Goal: Navigation & Orientation: Find specific page/section

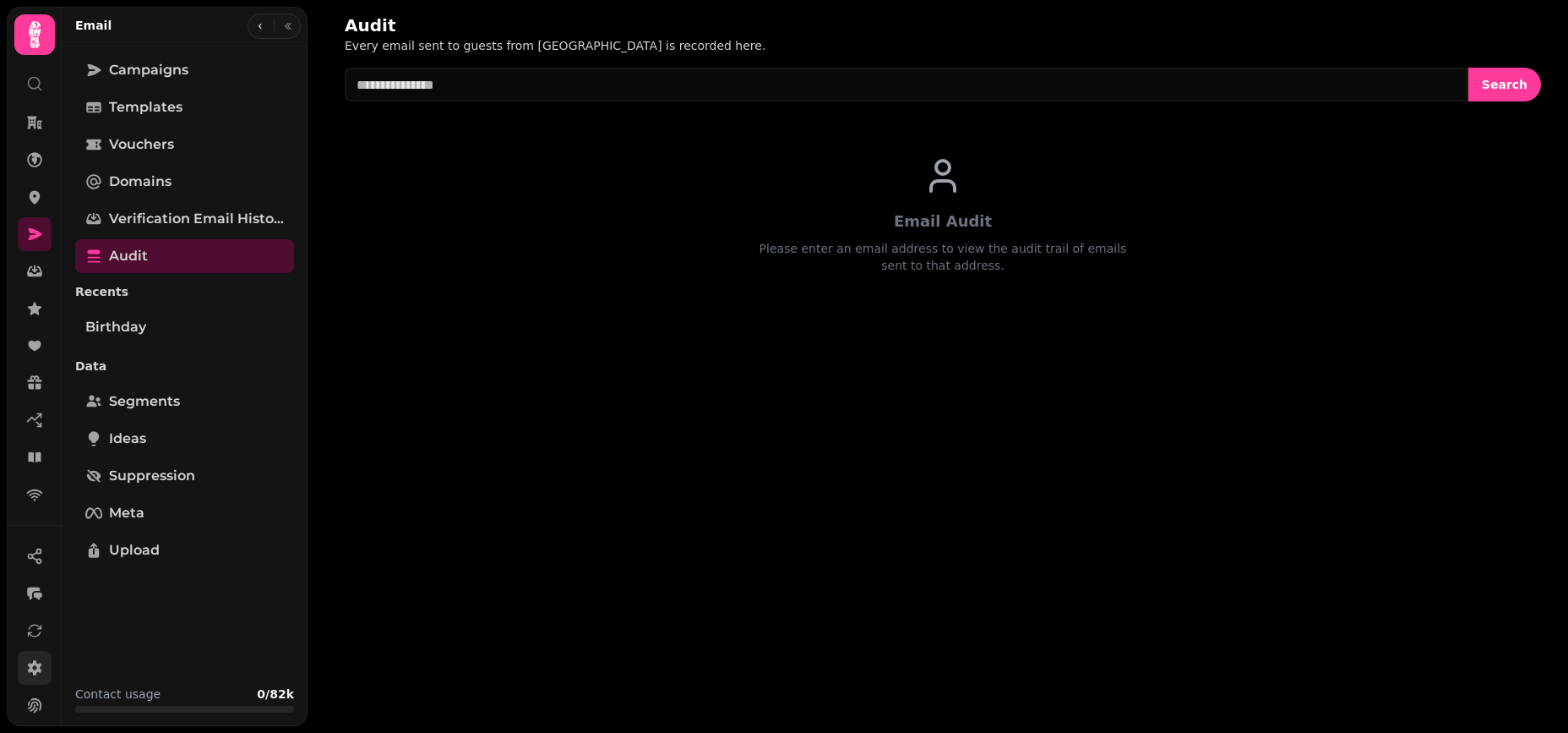
click at [36, 672] on icon at bounding box center [34, 667] width 15 height 15
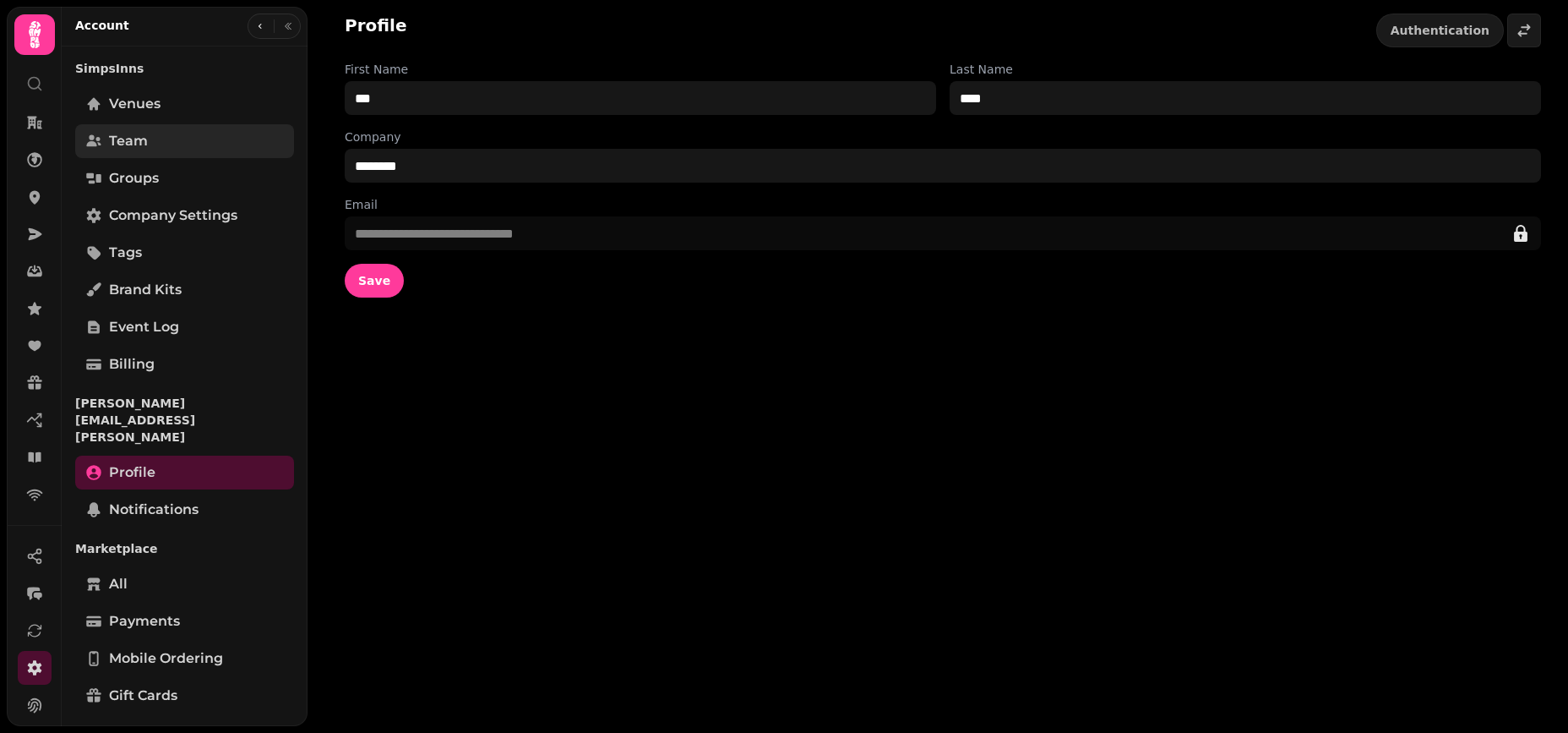
click at [158, 136] on link "Team" at bounding box center [184, 141] width 218 height 33
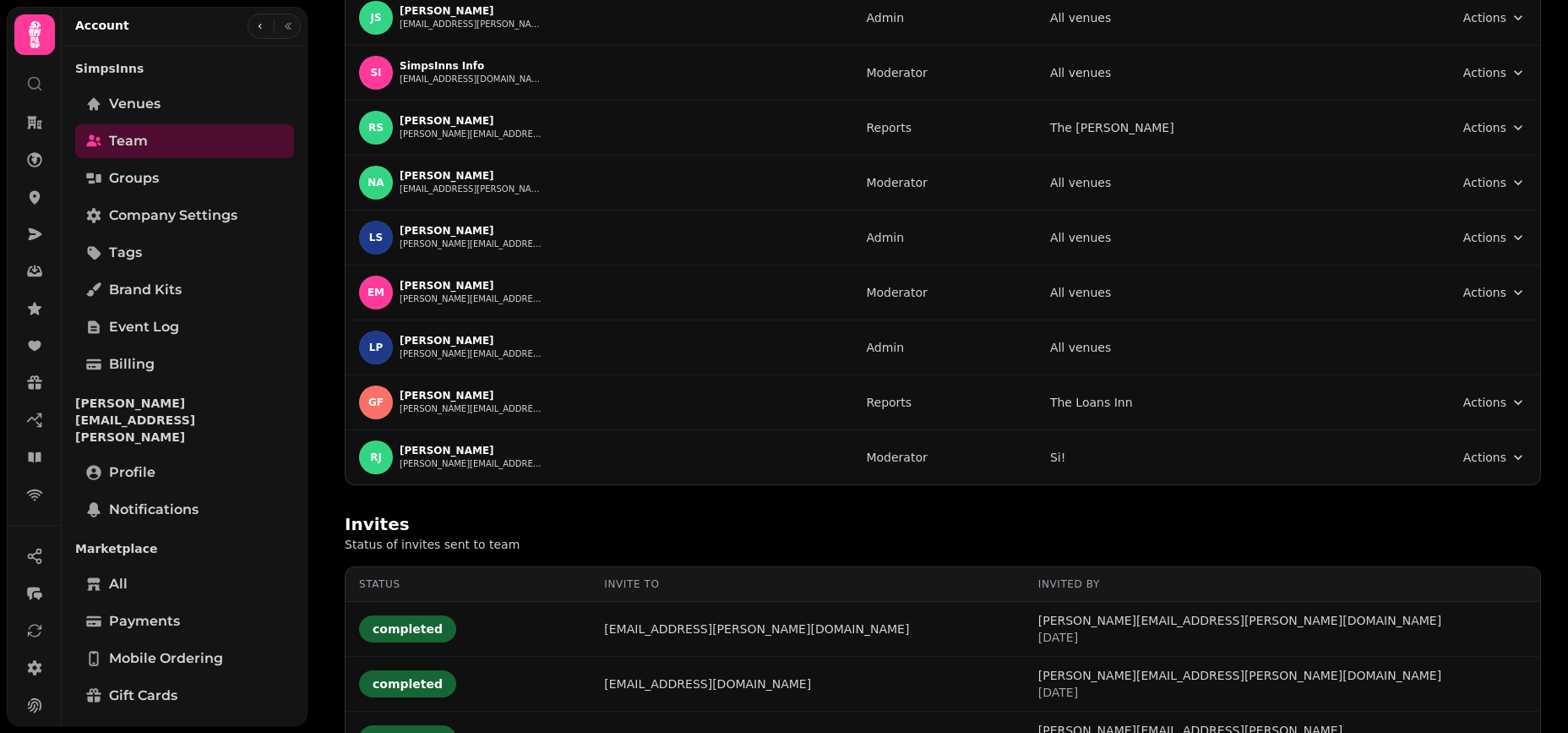
scroll to position [355, 0]
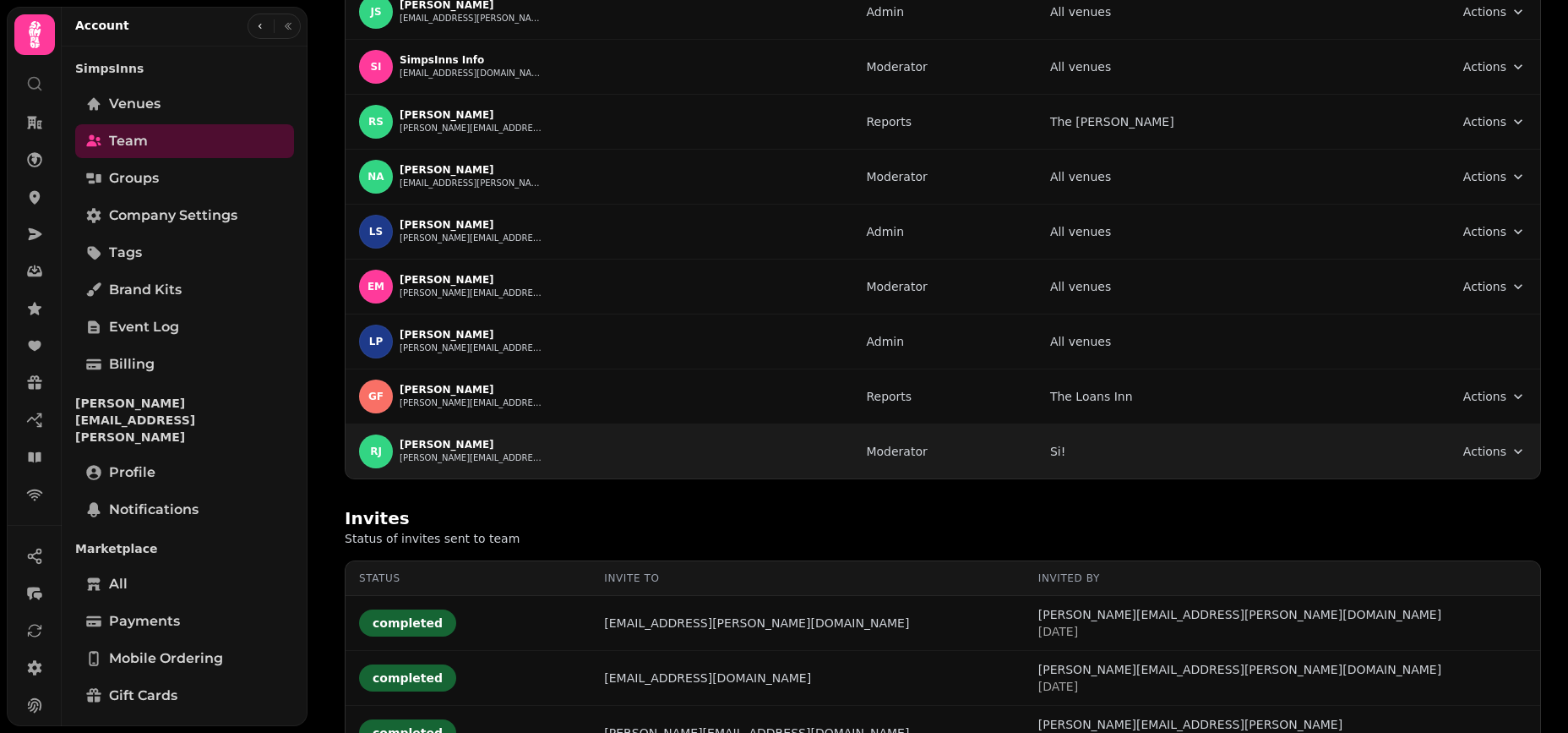
click at [1036, 476] on td "Moderator" at bounding box center [944, 452] width 183 height 55
click at [1520, 451] on html "Team Add your team to access this organisation, teammates can have various role…" at bounding box center [784, 366] width 1568 height 733
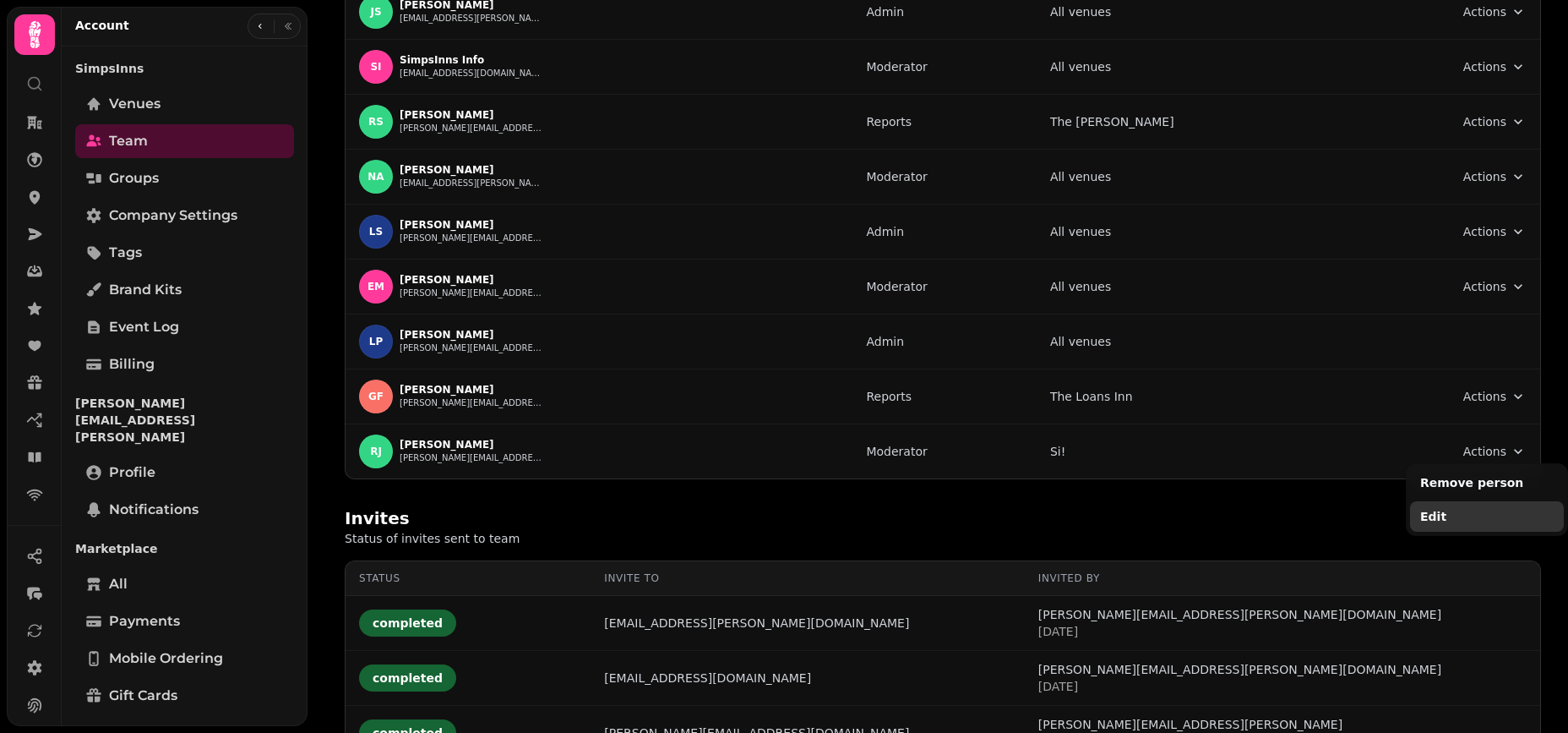
click at [1433, 517] on button "Edit" at bounding box center [1487, 516] width 153 height 31
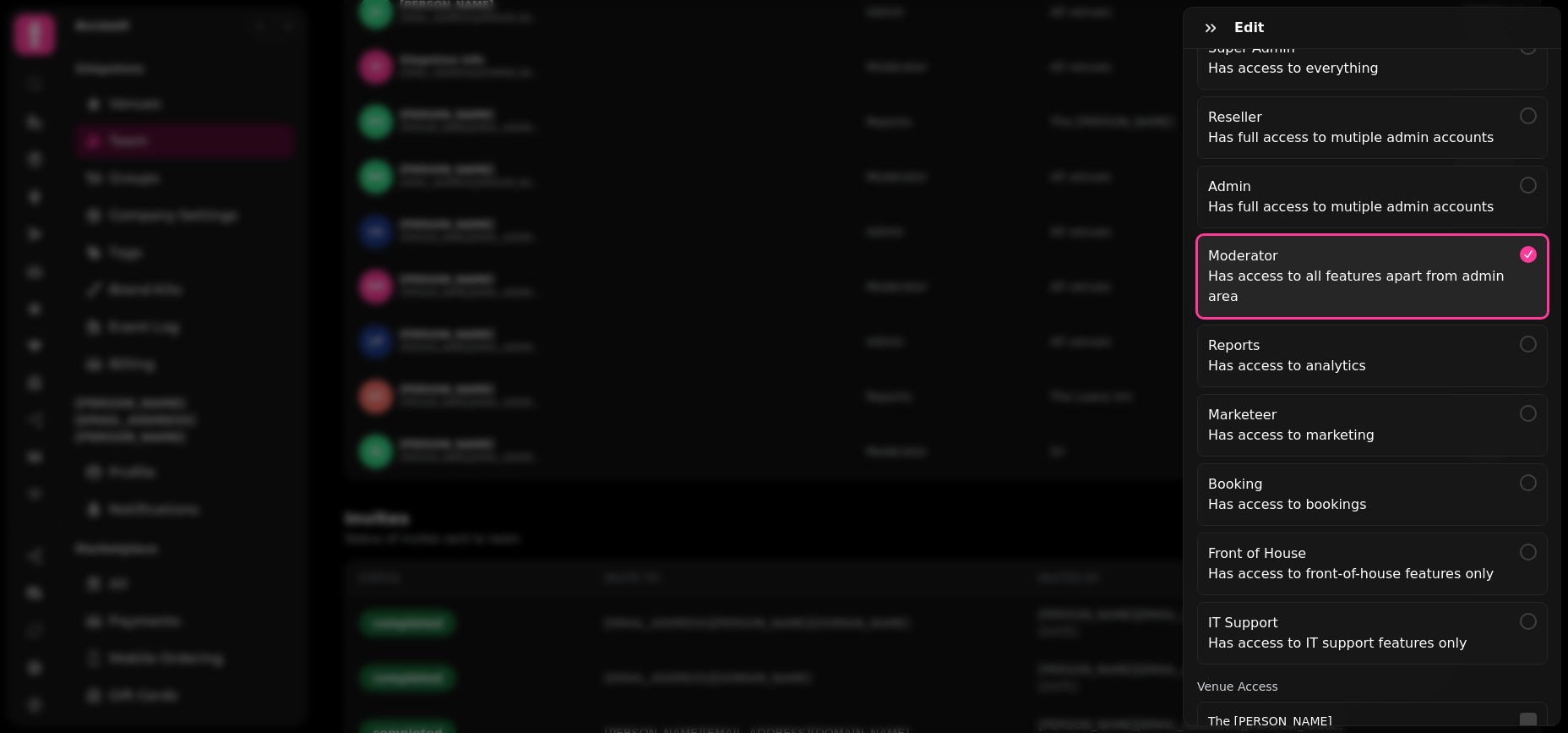
scroll to position [0, 0]
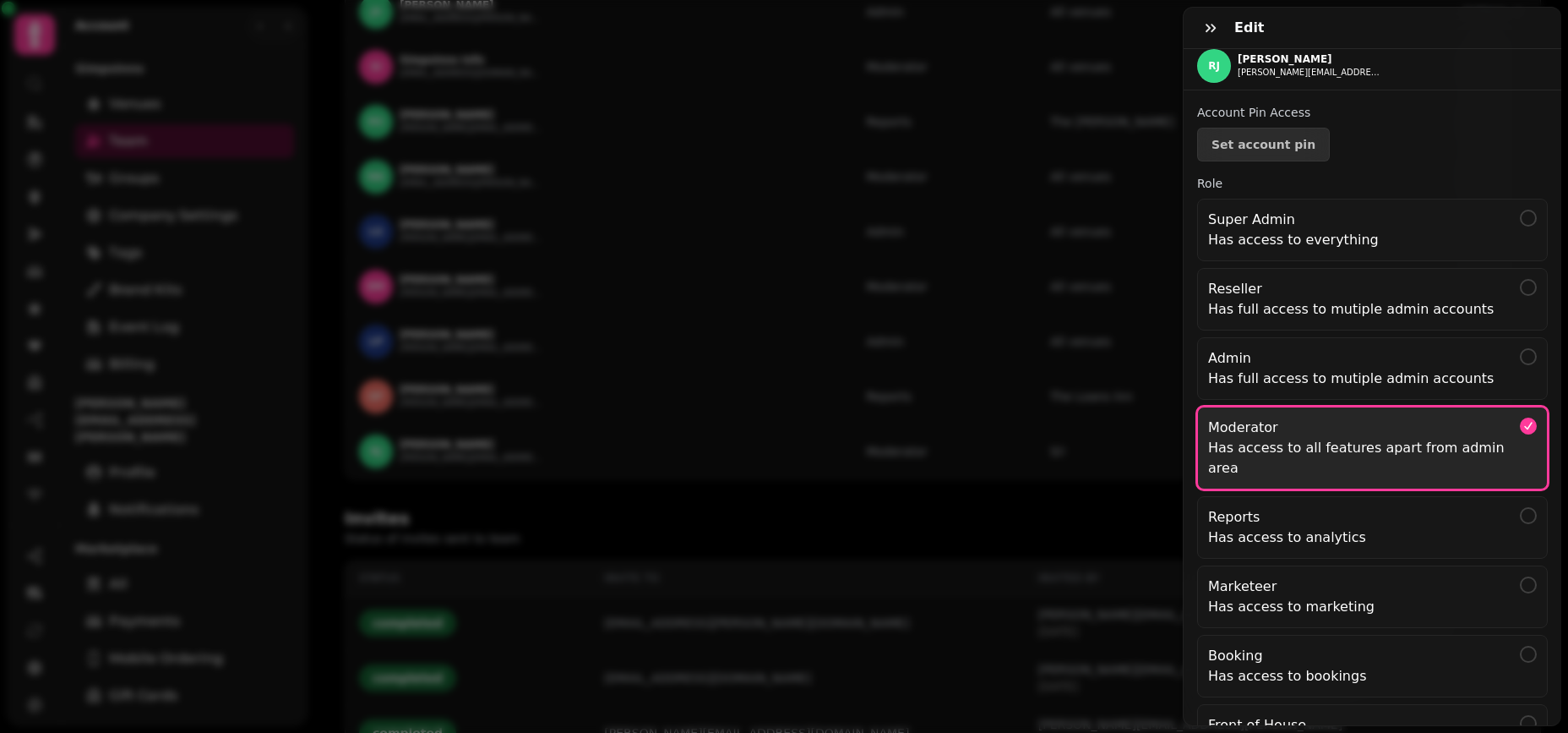
click at [722, 531] on div "Edit RJ Ryan Jarvis ryan.jarvis@simpsinns.com Account Pin Access Set account pi…" at bounding box center [784, 379] width 1568 height 705
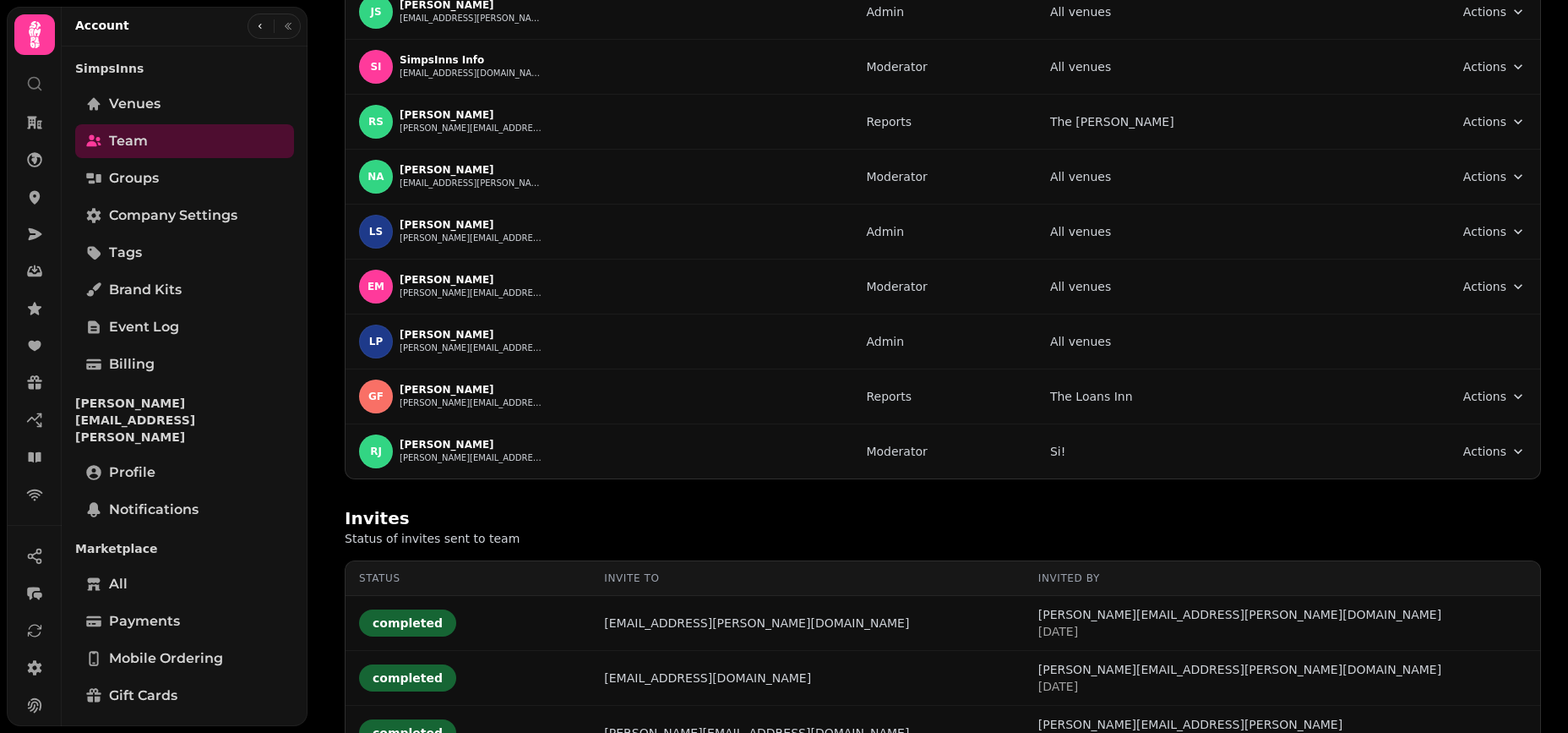
click at [702, 516] on div "Invites Status of invites sent to team" at bounding box center [942, 526] width 1196 height 40
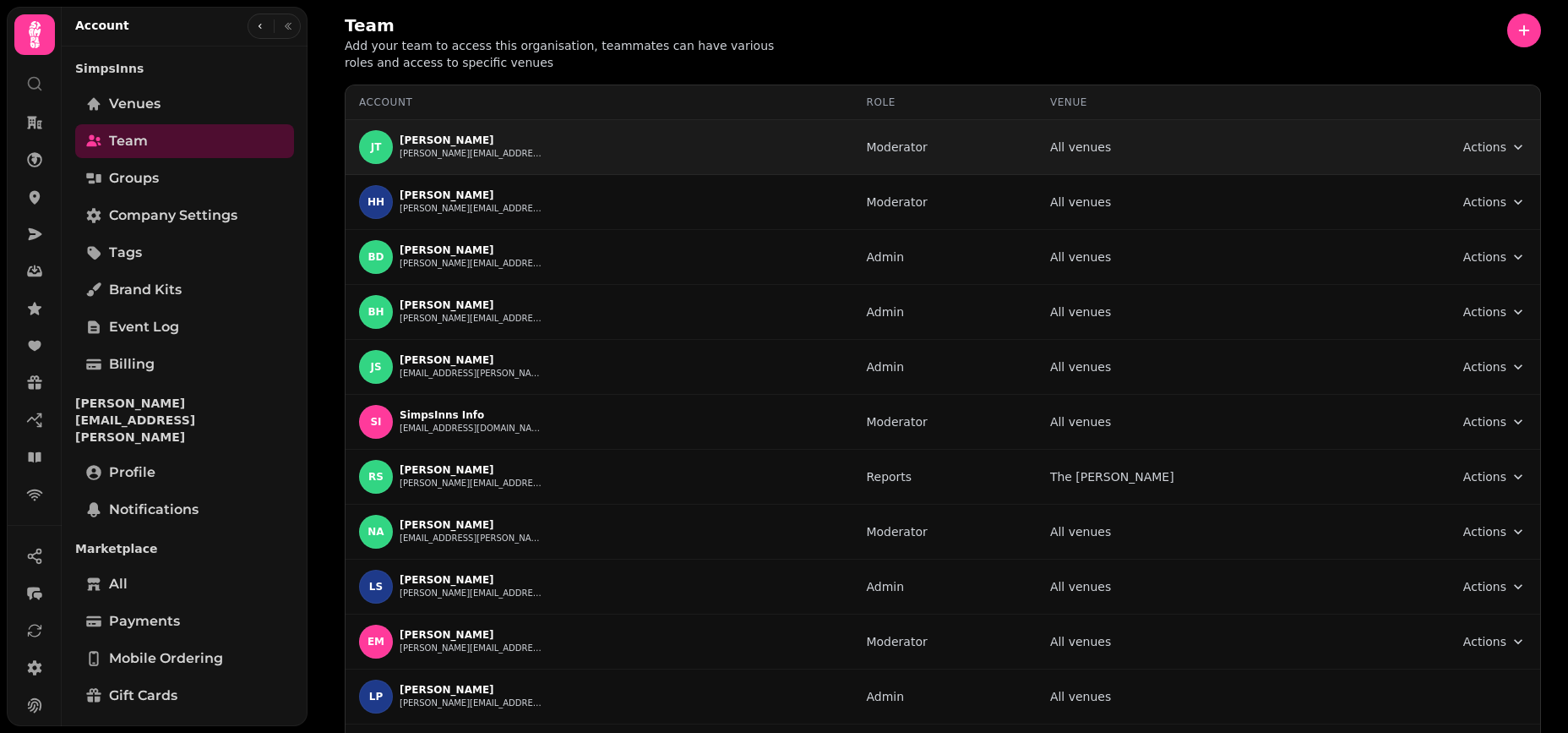
click at [1522, 153] on html "Team Add your team to access this organisation, teammates can have various role…" at bounding box center [784, 366] width 1568 height 733
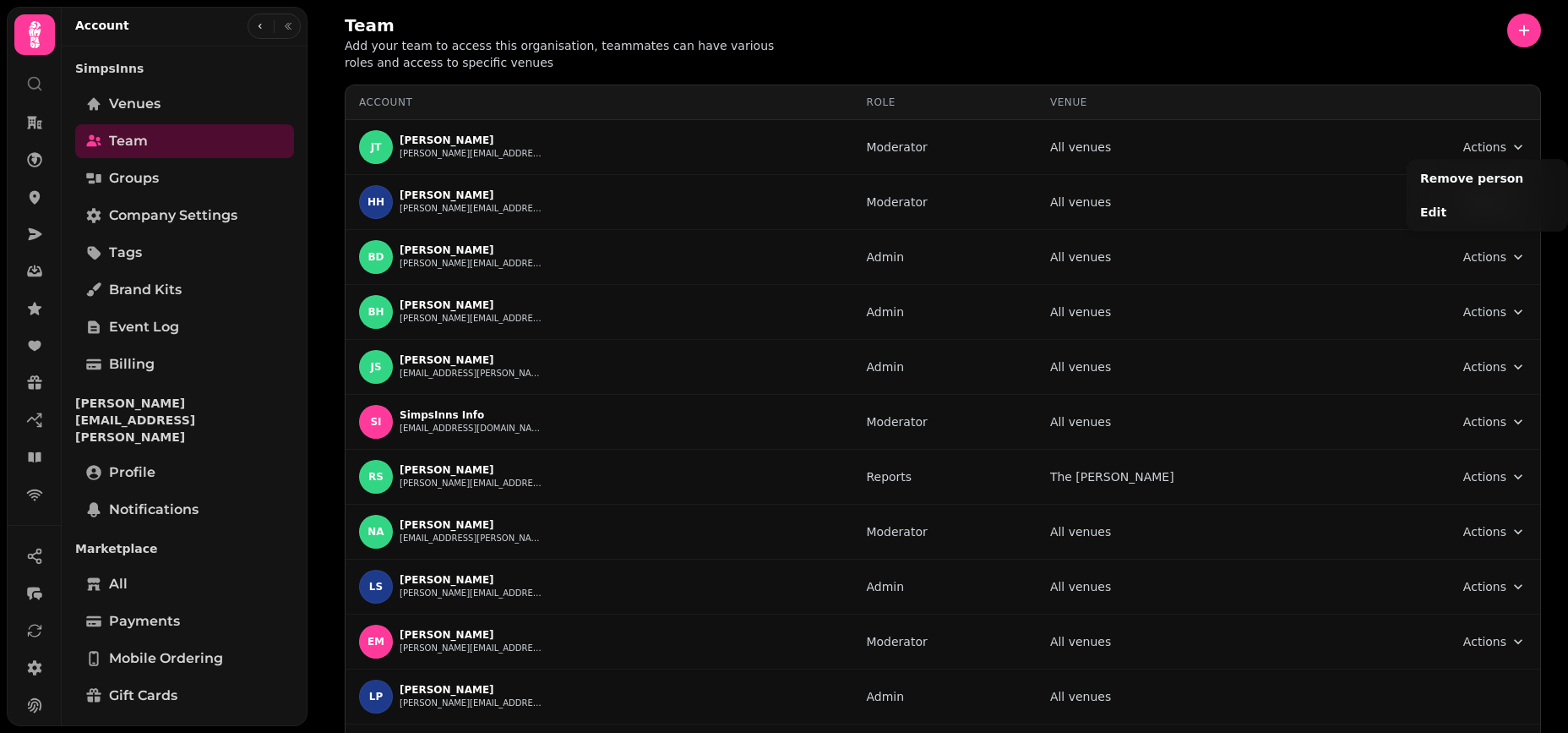
click at [1324, 50] on html "Team Add your team to access this organisation, teammates can have various role…" at bounding box center [784, 366] width 1568 height 733
click at [1073, 47] on div "Team Add your team to access this organisation, teammates can have various role…" at bounding box center [942, 42] width 1196 height 57
click at [160, 99] on link "Venues" at bounding box center [184, 103] width 218 height 33
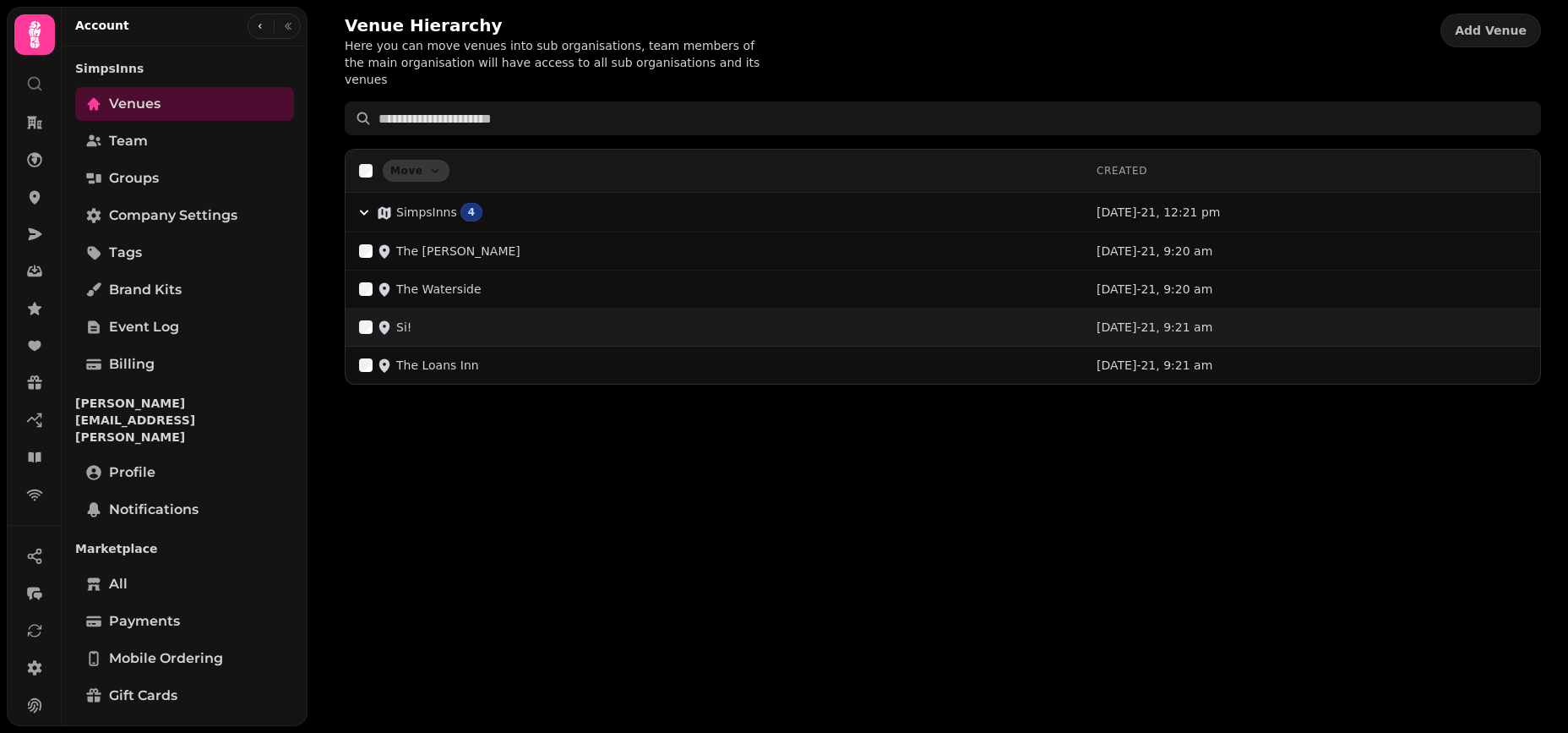
click at [418, 319] on div "Si!" at bounding box center [714, 327] width 710 height 17
click at [399, 319] on p "Si!" at bounding box center [403, 327] width 15 height 17
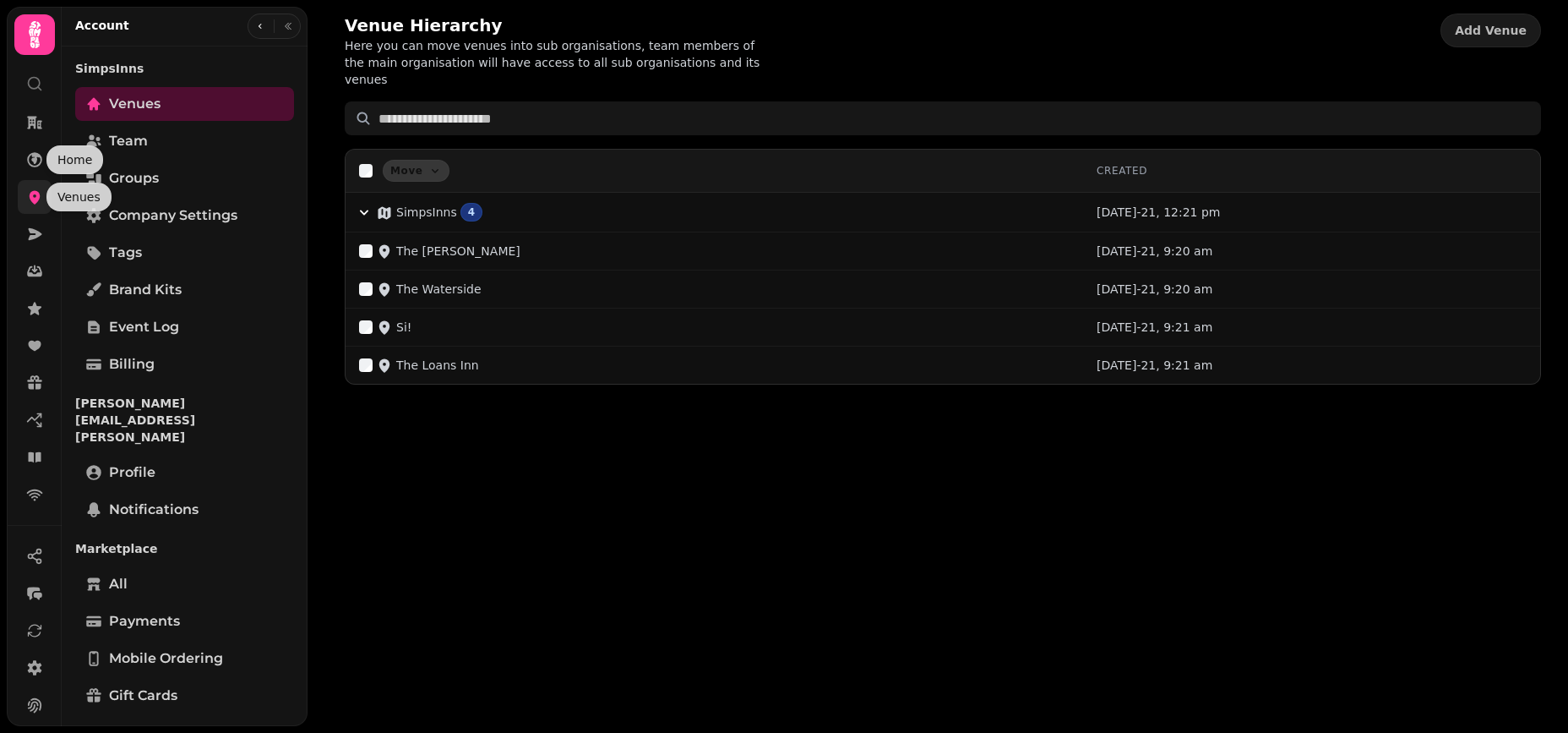
click at [42, 202] on icon at bounding box center [34, 197] width 17 height 17
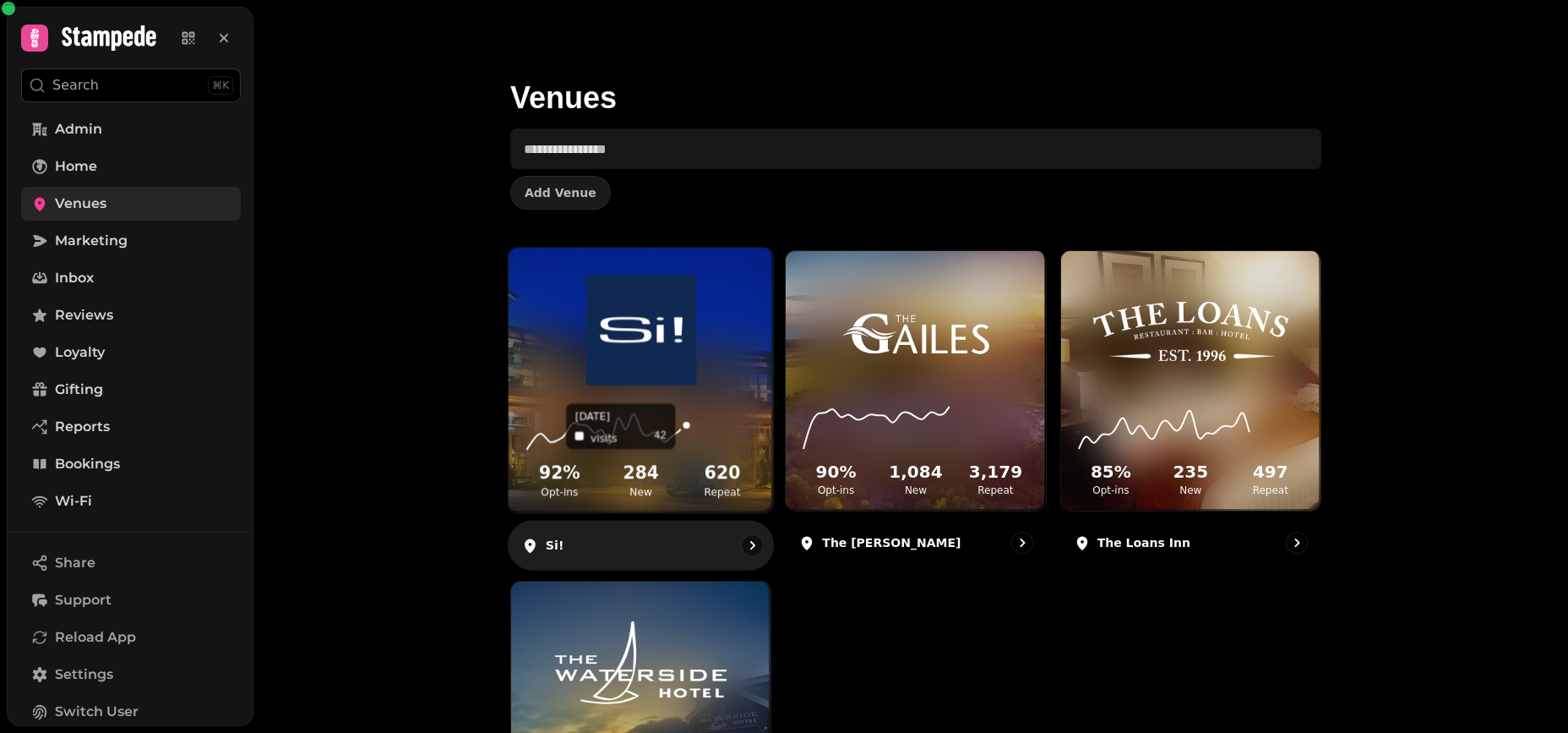
click at [685, 441] on icon at bounding box center [640, 426] width 237 height 55
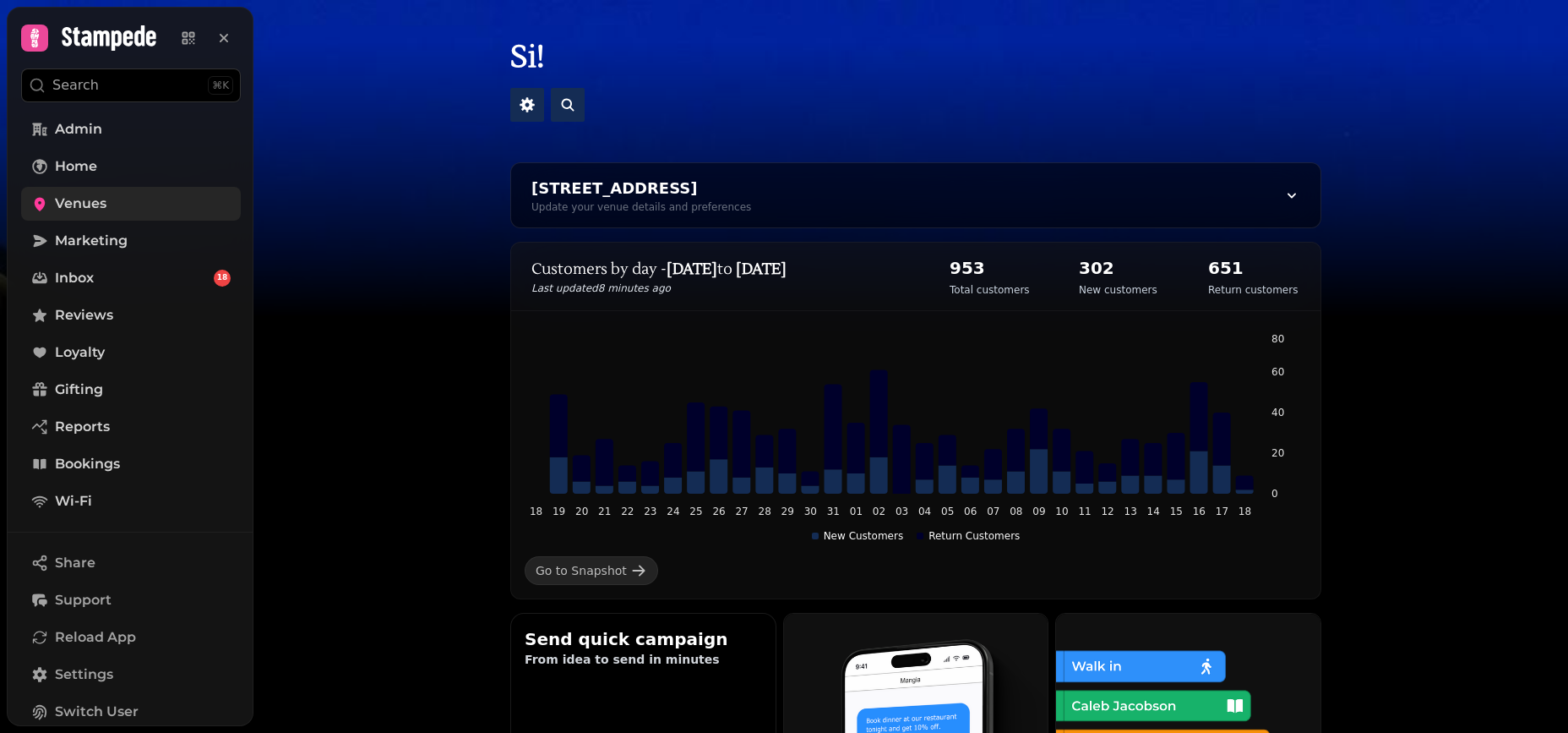
click at [71, 209] on span "Venues" at bounding box center [81, 204] width 51 height 21
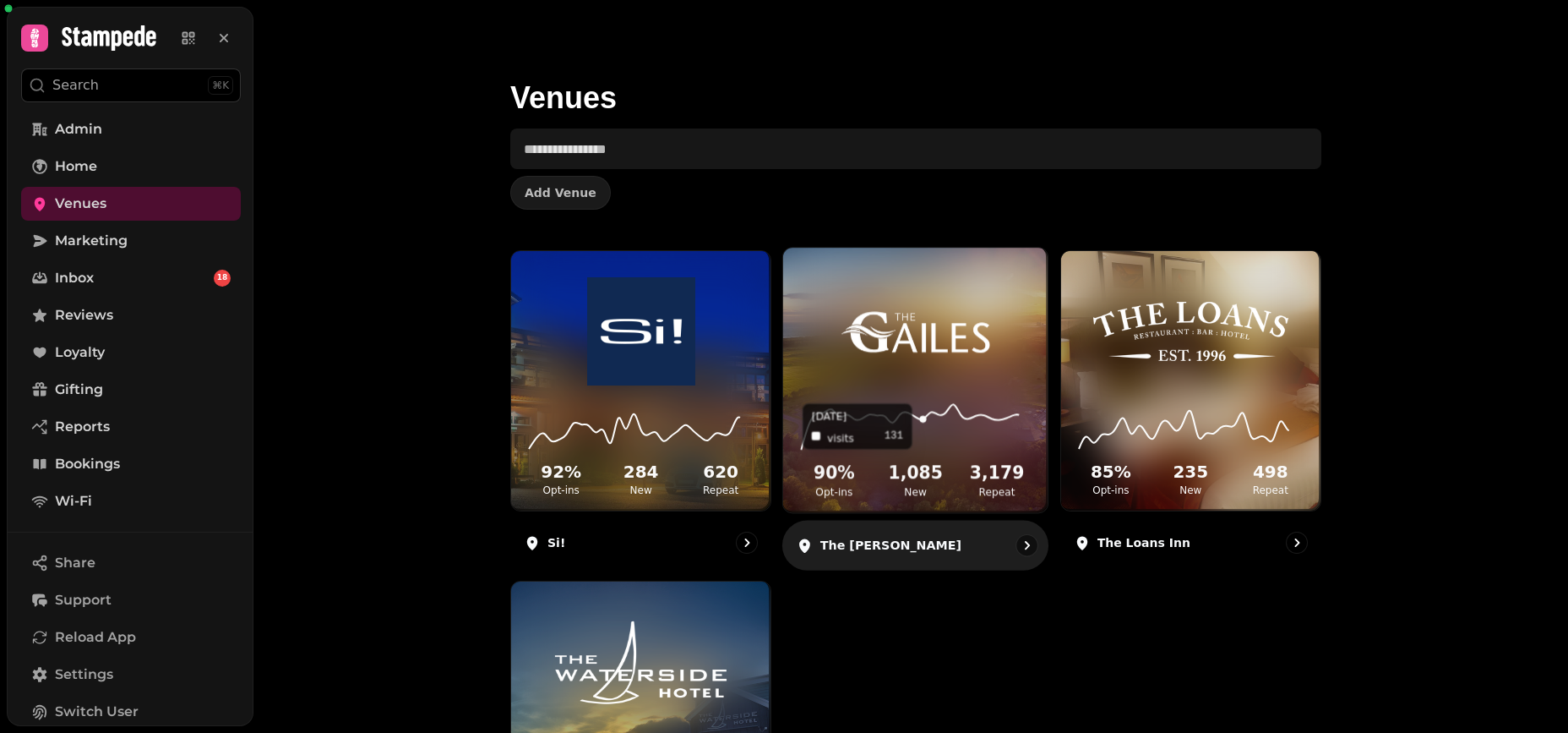
click at [921, 409] on icon at bounding box center [916, 426] width 237 height 55
